Goal: Transaction & Acquisition: Obtain resource

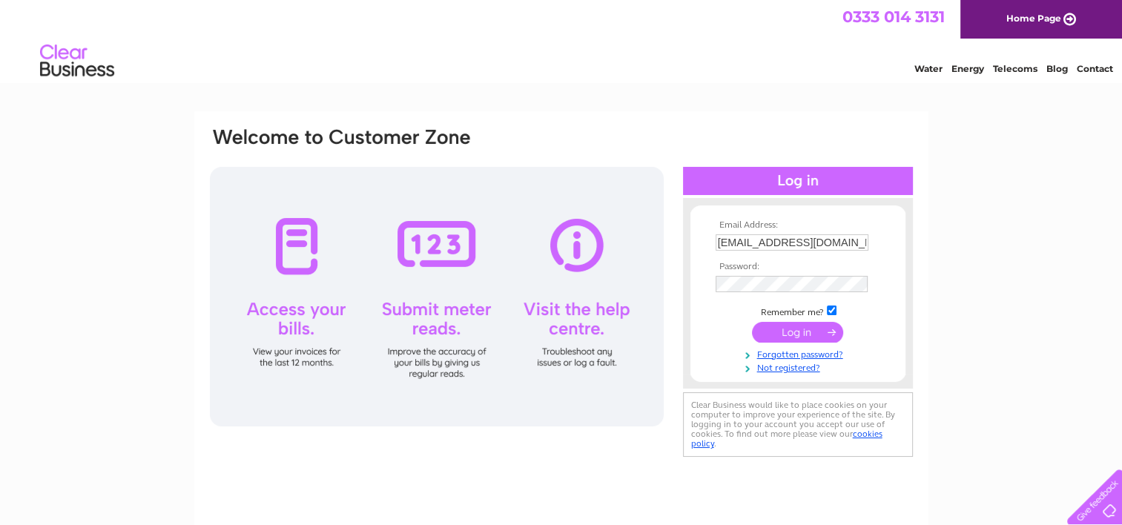
click at [839, 249] on input "[EMAIL_ADDRESS][DOMAIN_NAME]" at bounding box center [792, 242] width 153 height 16
click at [729, 331] on td at bounding box center [798, 334] width 172 height 28
click at [853, 244] on input "[EMAIL_ADDRESS][DOMAIN_NAME]" at bounding box center [793, 243] width 154 height 18
type input "rdevenish16@aol.com"
click at [801, 335] on input "submit" at bounding box center [797, 332] width 91 height 21
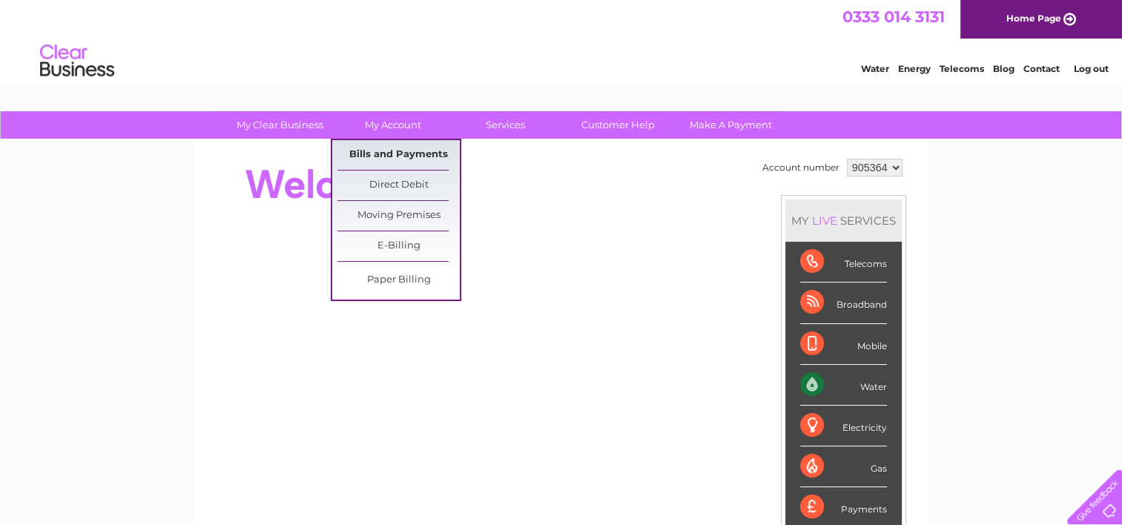
click at [408, 158] on link "Bills and Payments" at bounding box center [398, 155] width 122 height 30
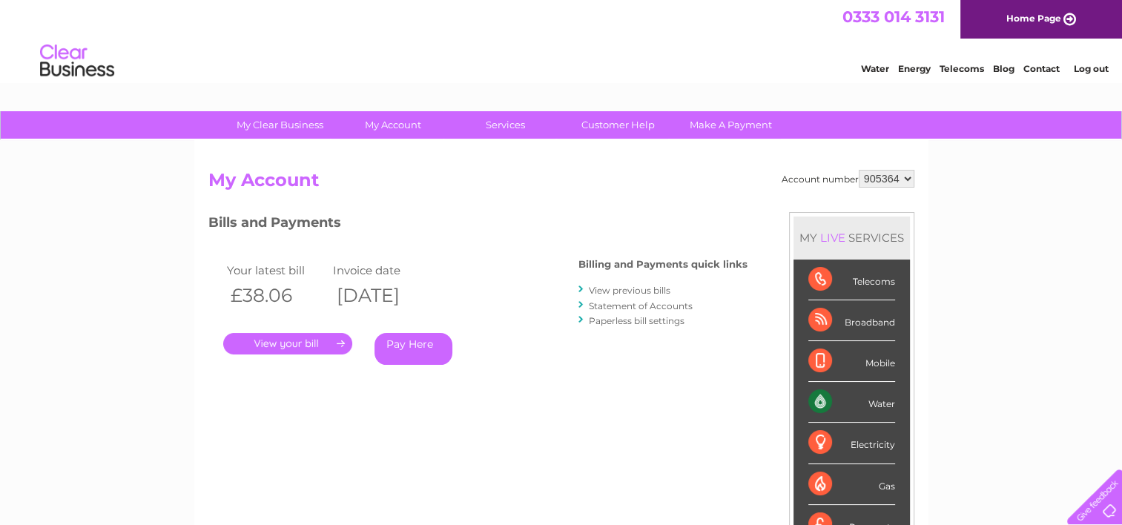
click at [313, 346] on link "." at bounding box center [287, 344] width 129 height 22
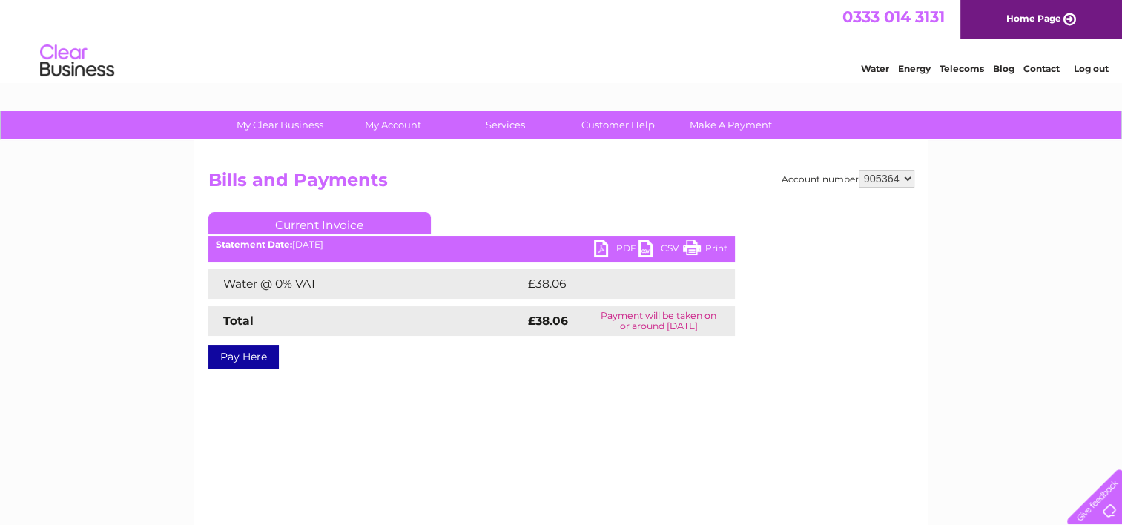
click at [599, 245] on link "PDF" at bounding box center [616, 251] width 44 height 22
